Goal: Task Accomplishment & Management: Manage account settings

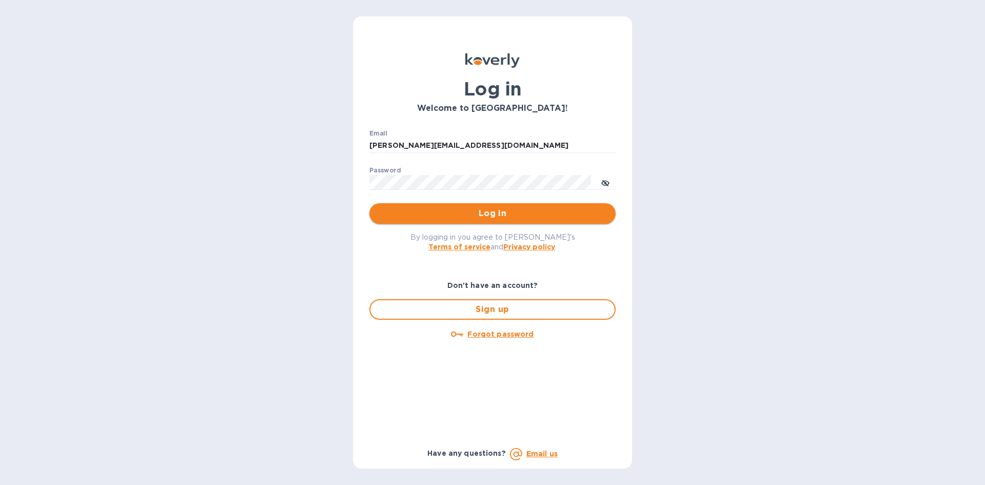
click at [480, 208] on span "Log in" at bounding box center [493, 213] width 230 height 12
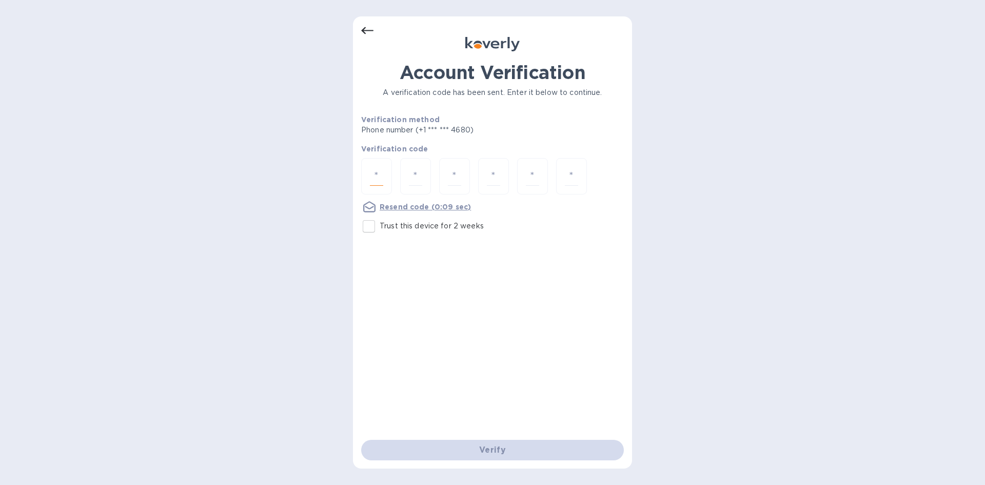
click at [383, 172] on input "number" at bounding box center [376, 176] width 13 height 19
type input "4"
type input "9"
type input "5"
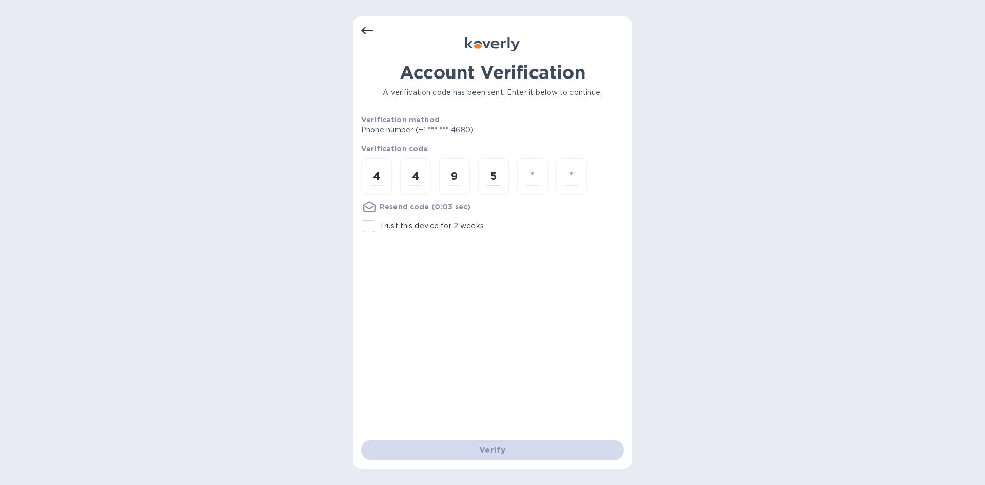
type input "7"
type input "5"
